Goal: Obtain resource: Download file/media

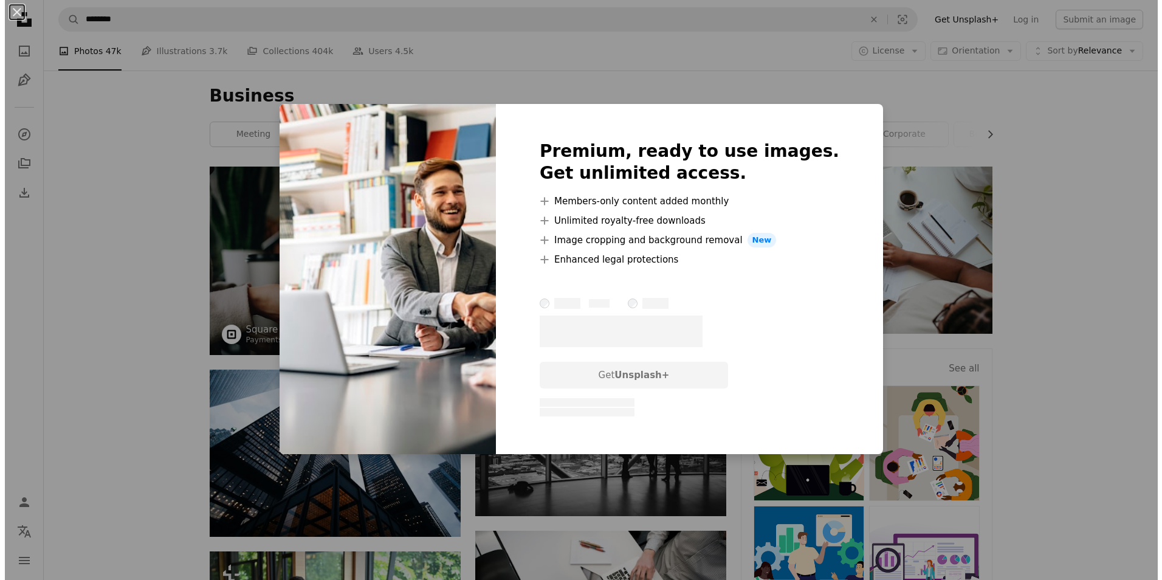
scroll to position [3647, 0]
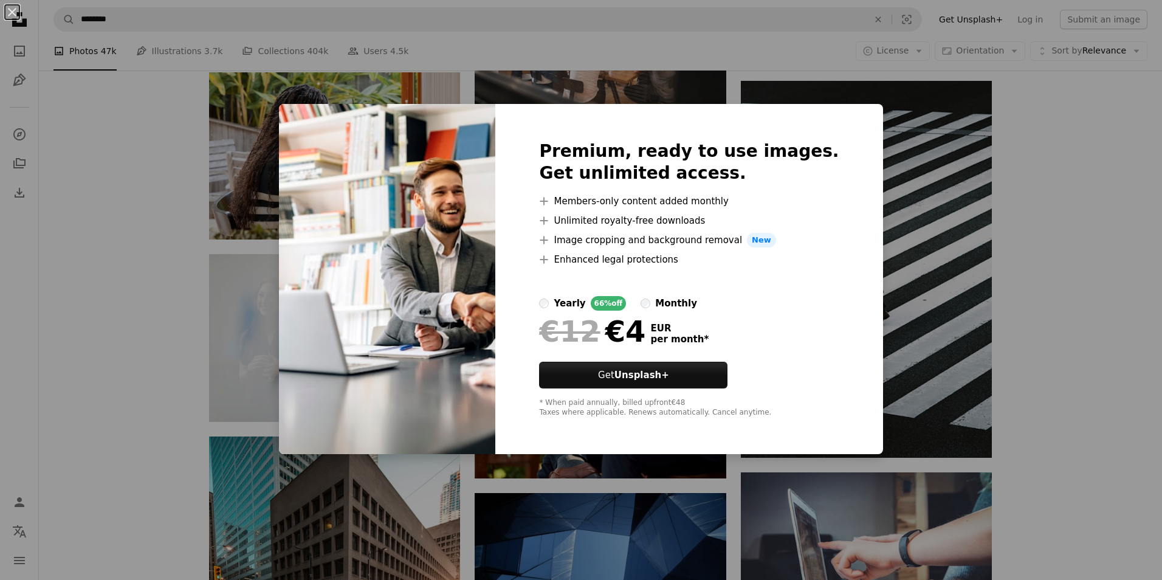
click at [650, 91] on div "An X shape Premium, ready to use images. Get unlimited access. A plus sign Memb…" at bounding box center [581, 290] width 1162 height 580
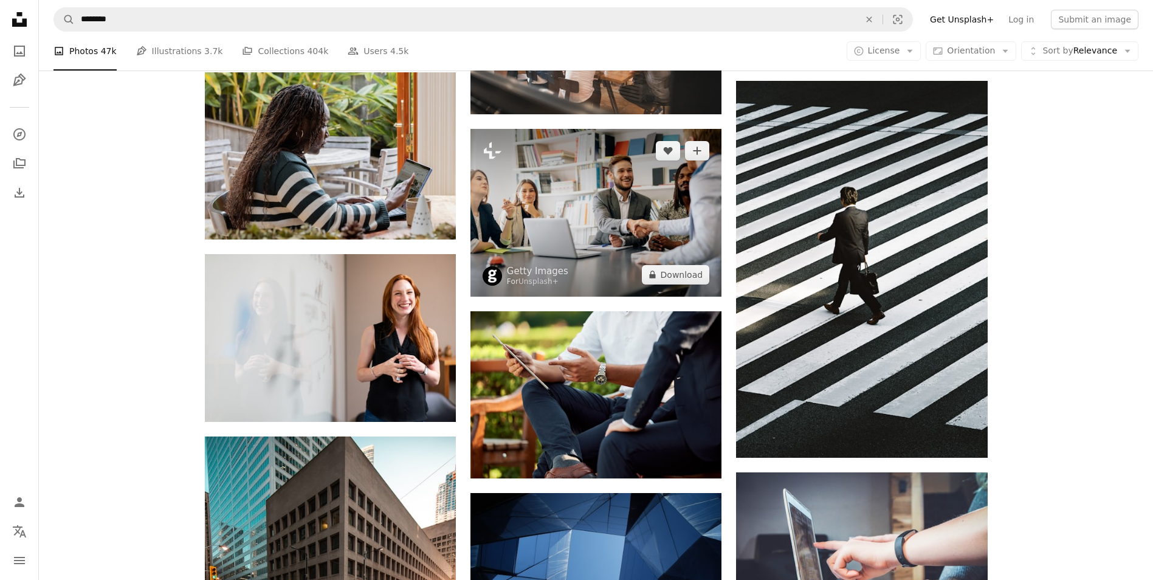
drag, startPoint x: 652, startPoint y: 225, endPoint x: 567, endPoint y: 230, distance: 84.6
click at [567, 230] on img at bounding box center [595, 212] width 251 height 167
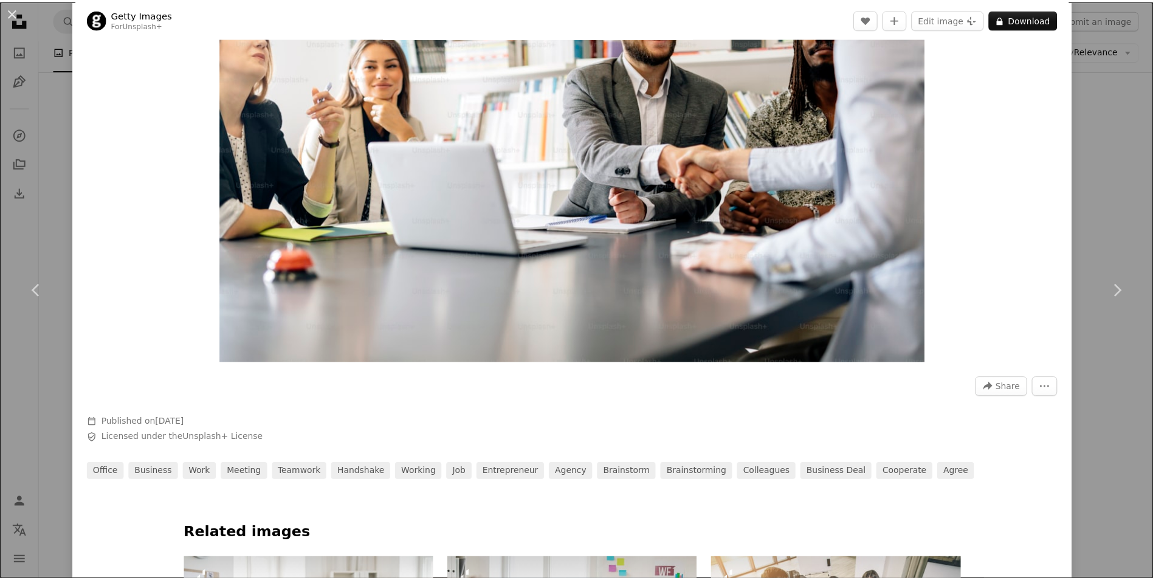
scroll to position [182, 0]
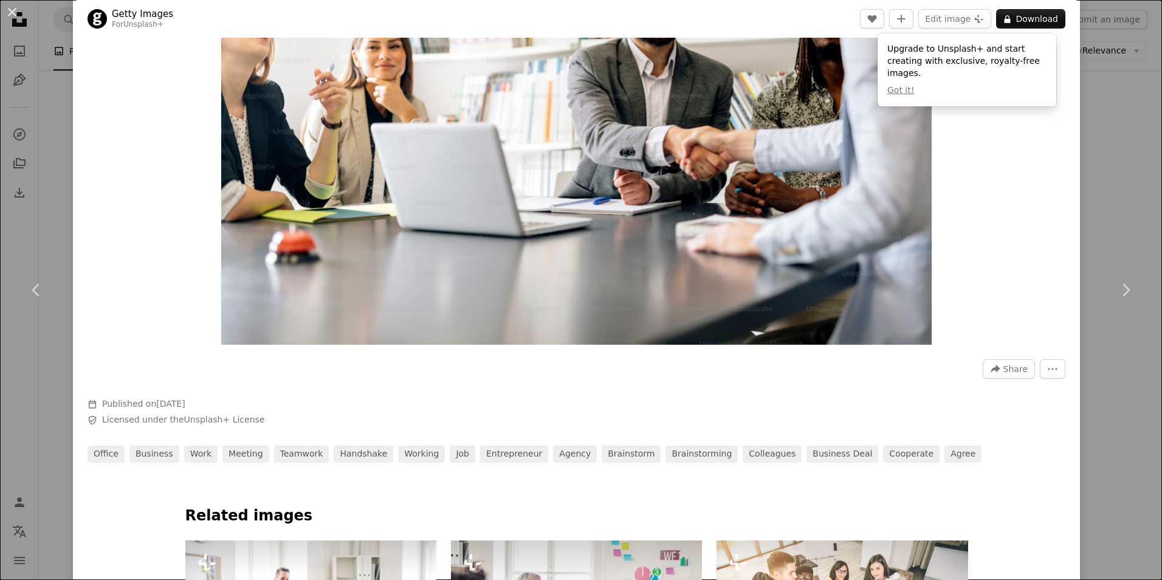
drag, startPoint x: 563, startPoint y: 257, endPoint x: 1017, endPoint y: 212, distance: 456.3
click at [1017, 212] on div "Zoom in" at bounding box center [576, 108] width 1007 height 486
click at [1095, 132] on div "An X shape Chevron left Chevron right Getty Images For Unsplash+ A heart A plus…" at bounding box center [581, 290] width 1162 height 580
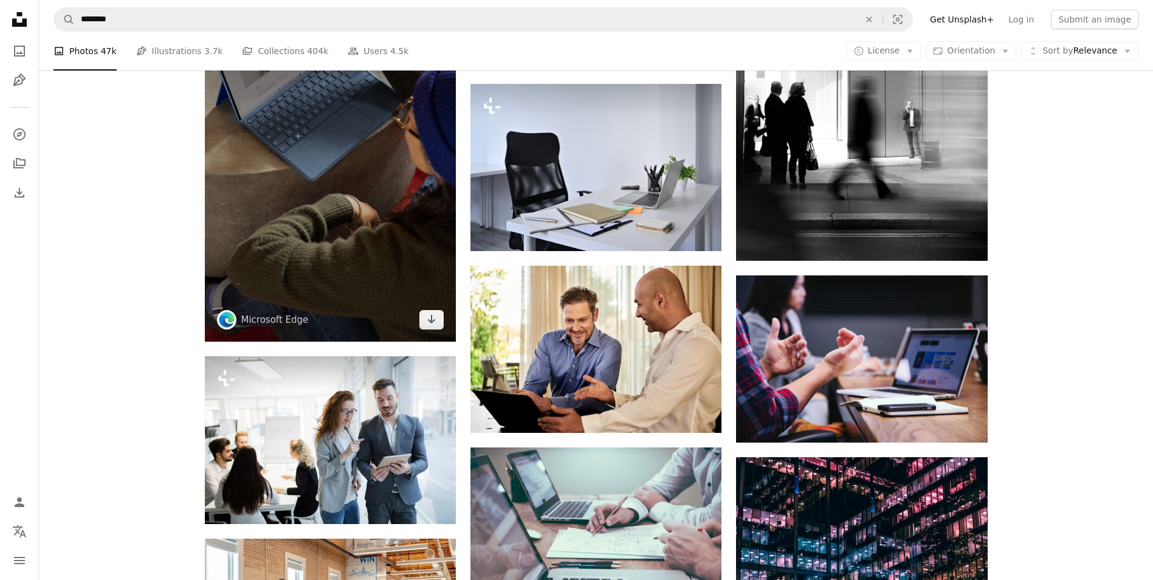
scroll to position [1702, 0]
